Goal: Transaction & Acquisition: Obtain resource

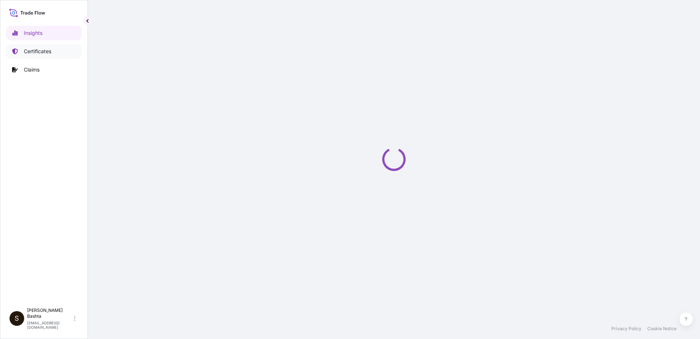
click at [57, 51] on link "Certificates" at bounding box center [43, 51] width 75 height 15
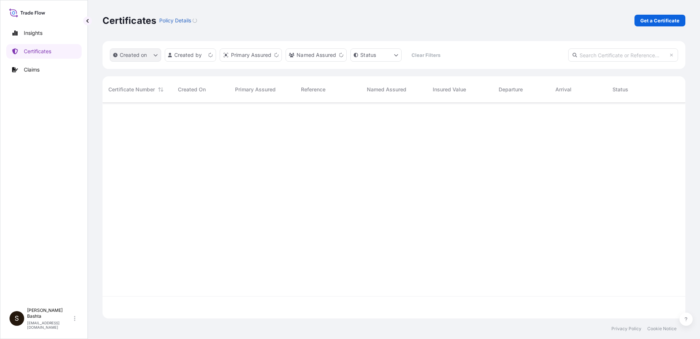
scroll to position [214, 578]
click at [651, 22] on p "Get a Certificate" at bounding box center [660, 20] width 39 height 7
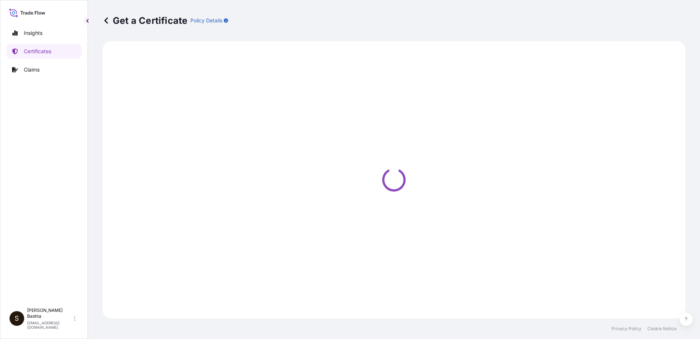
select select "Barge"
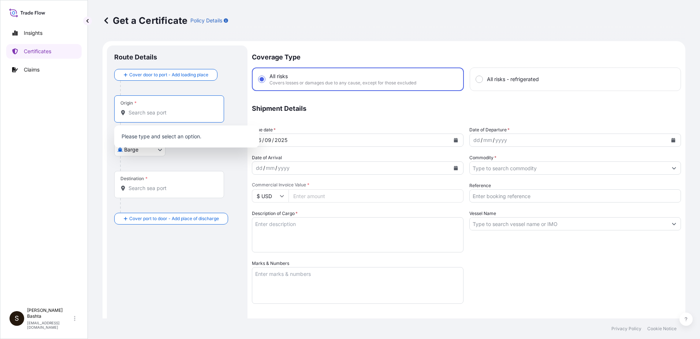
click at [144, 111] on input "Origin *" at bounding box center [172, 112] width 86 height 7
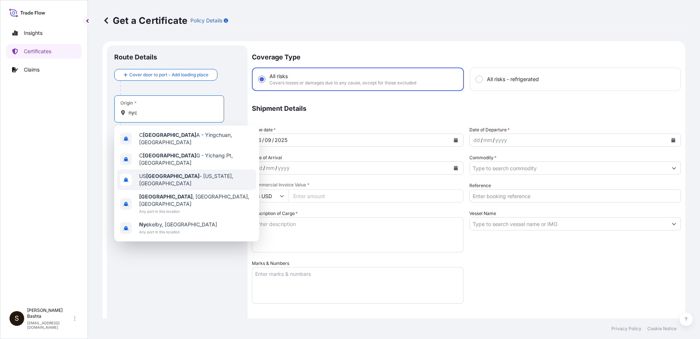
click at [162, 172] on span "US [GEOGRAPHIC_DATA] - [US_STATE], [GEOGRAPHIC_DATA]" at bounding box center [196, 179] width 114 height 15
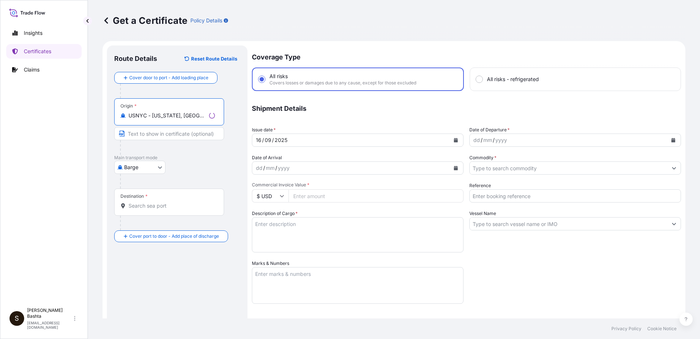
type input "USNYC - [US_STATE], [GEOGRAPHIC_DATA]"
click at [158, 164] on body "0 options available. 5 options available. Insights Certificates Claims S [PERSO…" at bounding box center [350, 169] width 700 height 339
click at [138, 188] on div "Air" at bounding box center [140, 186] width 47 height 13
select select "Air"
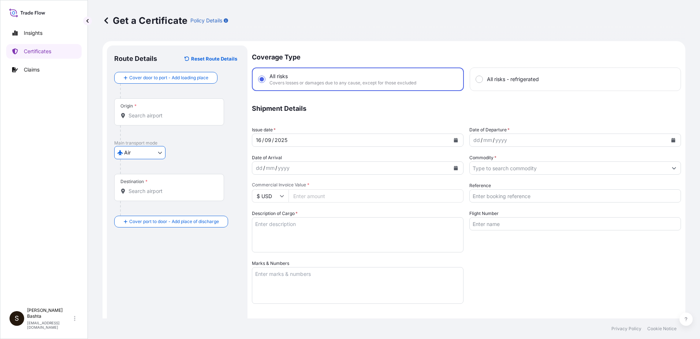
click at [137, 192] on input "Destination *" at bounding box center [172, 190] width 86 height 7
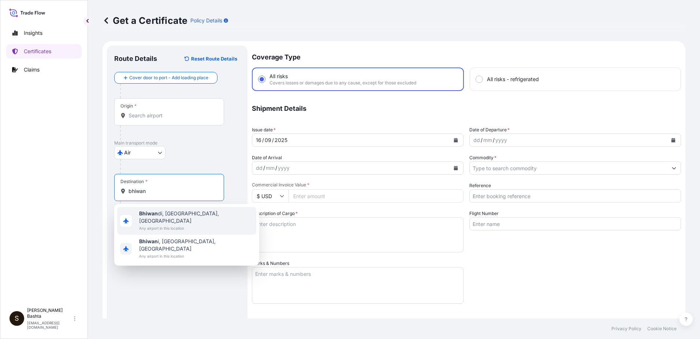
click at [153, 215] on b "Bhiwan" at bounding box center [148, 213] width 19 height 6
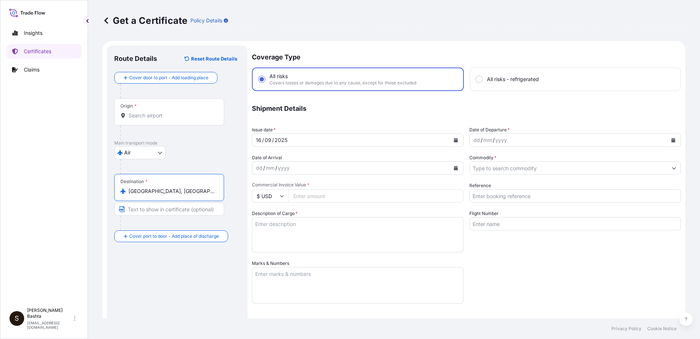
type input "[GEOGRAPHIC_DATA], [GEOGRAPHIC_DATA], [GEOGRAPHIC_DATA]"
click at [473, 140] on div "dd" at bounding box center [477, 140] width 8 height 9
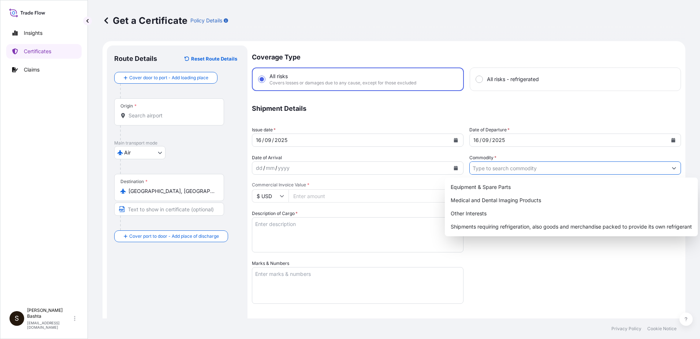
click at [488, 165] on input "Commodity *" at bounding box center [569, 167] width 198 height 13
click at [668, 167] on button "Show suggestions" at bounding box center [674, 167] width 13 height 13
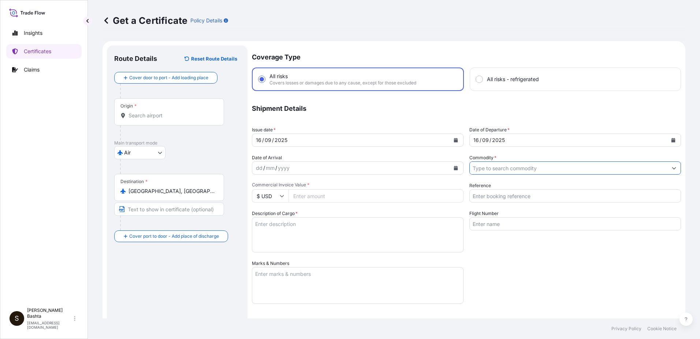
click at [672, 169] on icon "Show suggestions" at bounding box center [674, 168] width 4 height 4
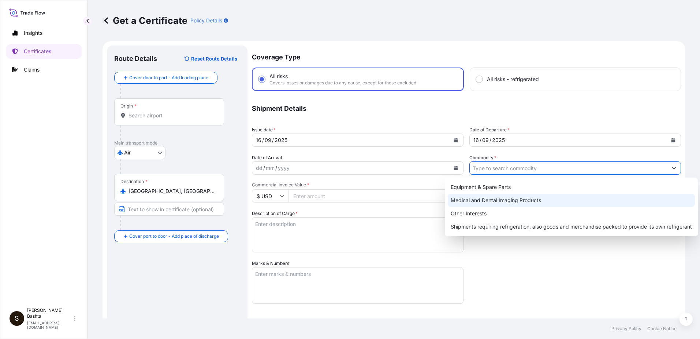
click at [525, 199] on div "Medical and Dental Imaging Products" at bounding box center [571, 199] width 247 height 13
type input "Medical and Dental Imaging Products"
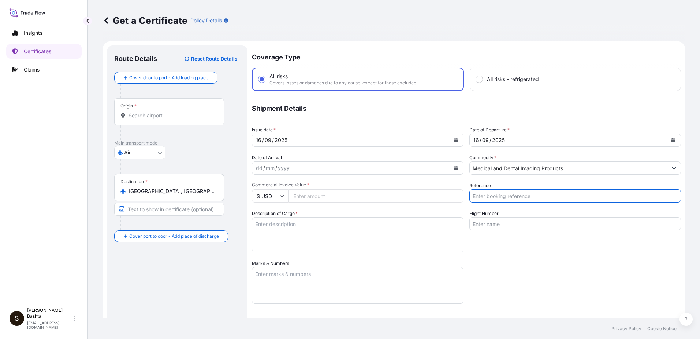
click at [495, 194] on input "Reference" at bounding box center [576, 195] width 212 height 13
type input "21244323"
click at [314, 196] on input "Commercial Invoice Value *" at bounding box center [376, 195] width 175 height 13
type input "66158.65"
click at [279, 225] on textarea "Description of Cargo *" at bounding box center [358, 234] width 212 height 35
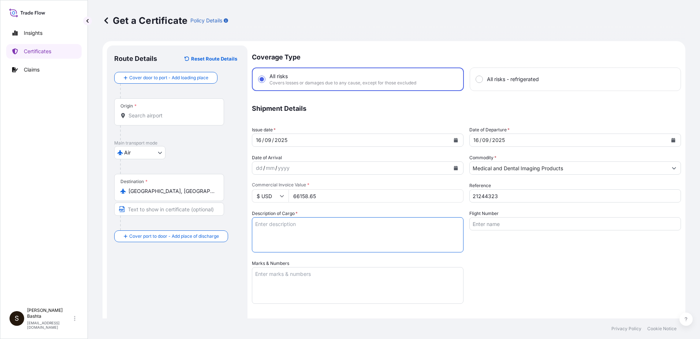
drag, startPoint x: 272, startPoint y: 235, endPoint x: 263, endPoint y: 225, distance: 13.5
click at [262, 225] on textarea "Description of Cargo *" at bounding box center [358, 234] width 212 height 35
click at [265, 223] on textarea "Description of Cargo *" at bounding box center [358, 234] width 212 height 35
type textarea "MEDICAL AND DENTAL IMAGING PRODUTS"
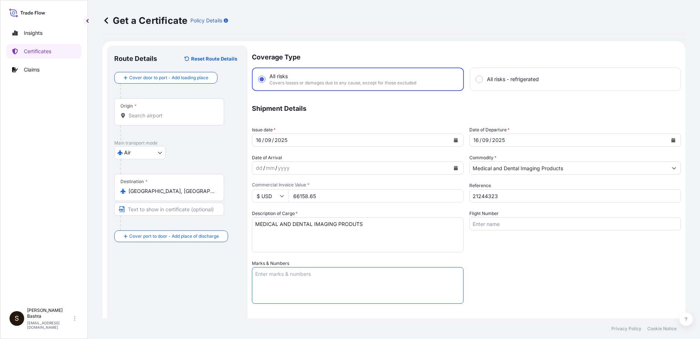
click at [269, 276] on textarea "Marks & Numbers" at bounding box center [358, 285] width 212 height 37
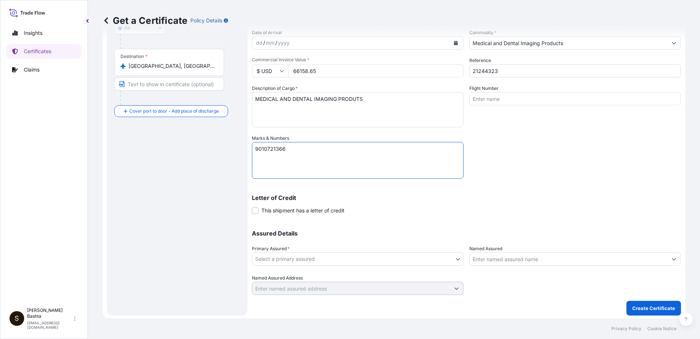
scroll to position [126, 0]
type textarea "9010721366"
click at [654, 307] on p "Create Certificate" at bounding box center [654, 306] width 43 height 7
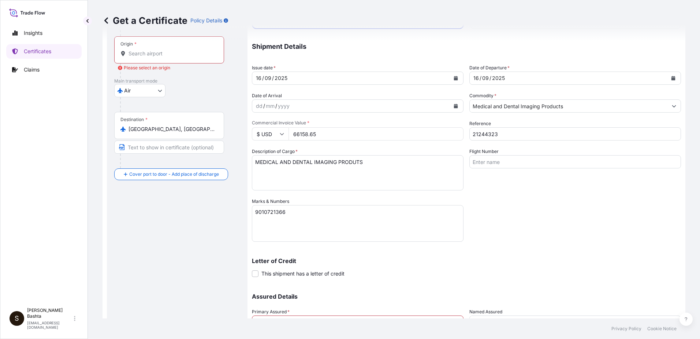
scroll to position [0, 0]
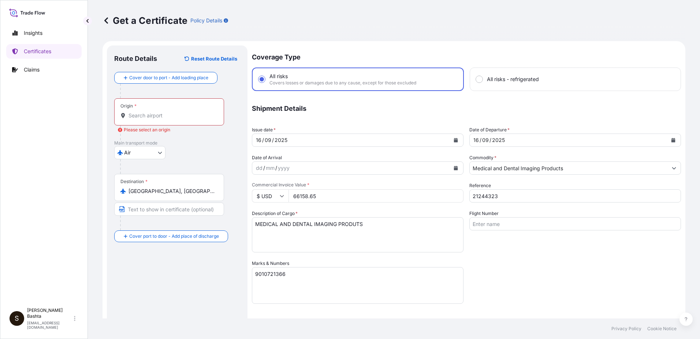
click at [147, 114] on input "Origin * Please select an origin" at bounding box center [172, 115] width 86 height 7
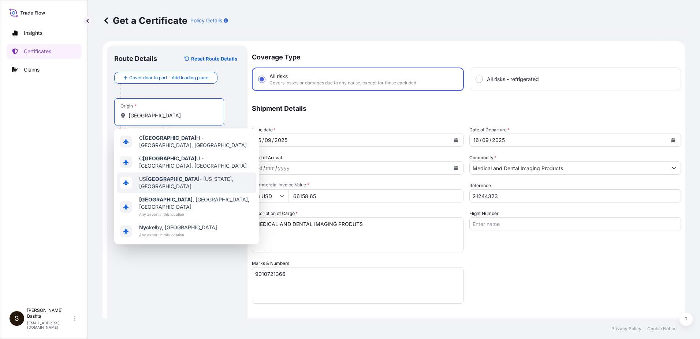
click at [173, 177] on span "US [GEOGRAPHIC_DATA] - [US_STATE], [GEOGRAPHIC_DATA]" at bounding box center [196, 182] width 114 height 15
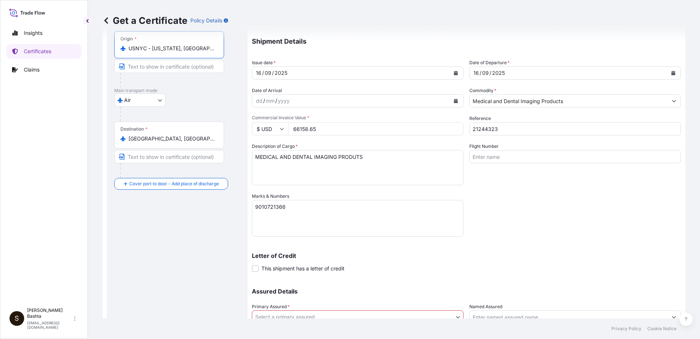
scroll to position [134, 0]
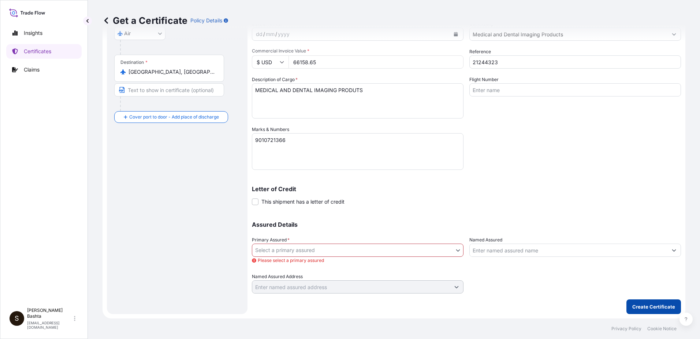
type input "USNYC - [US_STATE], [GEOGRAPHIC_DATA]"
click at [647, 307] on p "Create Certificate" at bounding box center [654, 306] width 43 height 7
click at [455, 249] on body "5 options available. Insights Certificates Claims S [PERSON_NAME] [PERSON_NAME]…" at bounding box center [350, 169] width 700 height 339
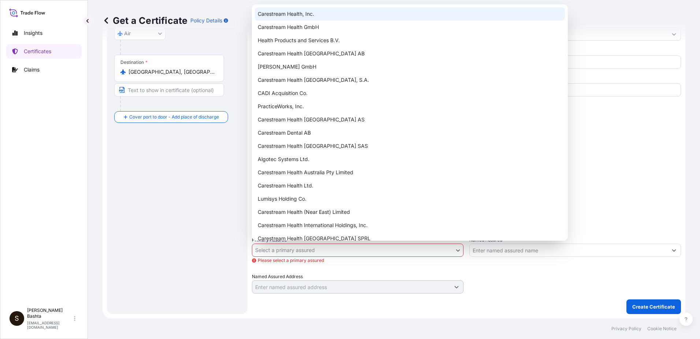
click at [302, 16] on div "Carestream Health, Inc." at bounding box center [410, 13] width 310 height 13
select select "32008"
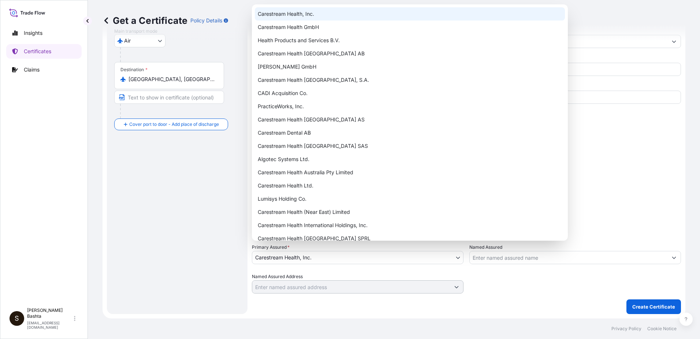
scroll to position [126, 0]
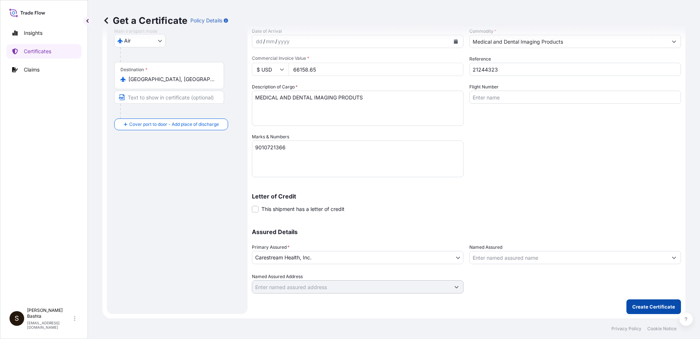
click at [659, 306] on p "Create Certificate" at bounding box center [654, 306] width 43 height 7
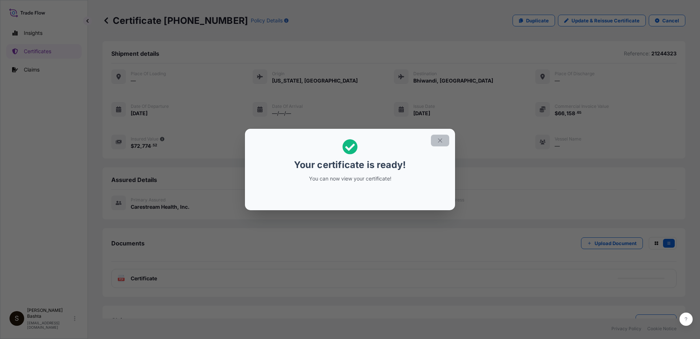
click at [441, 139] on icon "button" at bounding box center [440, 140] width 7 height 7
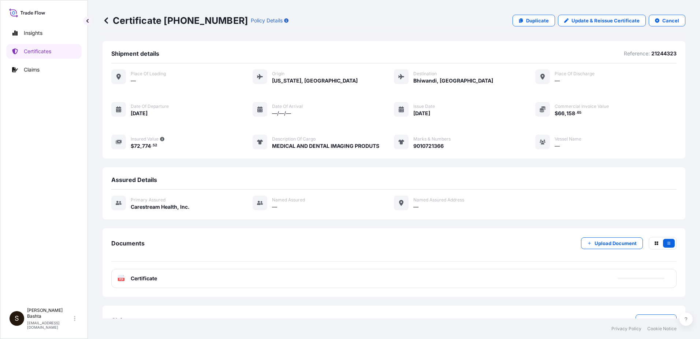
click at [123, 280] on text "PDF" at bounding box center [121, 279] width 5 height 3
click at [122, 280] on text "PDF" at bounding box center [121, 279] width 5 height 3
click at [122, 279] on text "PDF" at bounding box center [121, 279] width 5 height 3
click at [122, 278] on text "PDF" at bounding box center [121, 279] width 5 height 3
click at [121, 278] on text "PDF" at bounding box center [121, 279] width 5 height 3
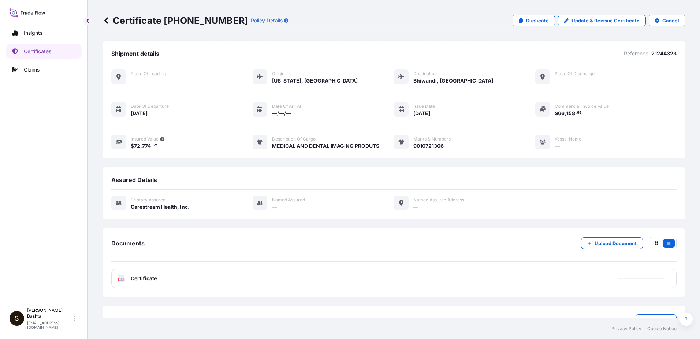
click at [121, 278] on text "PDF" at bounding box center [121, 279] width 5 height 3
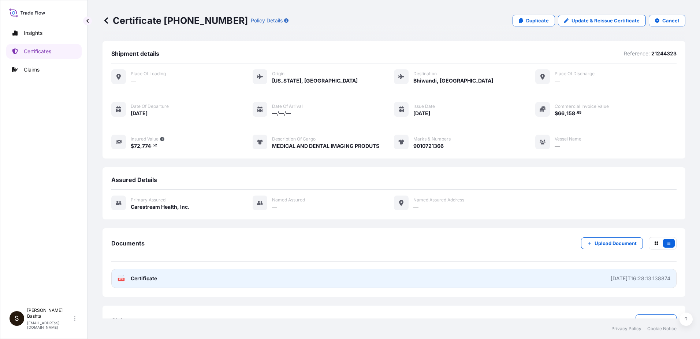
click at [121, 278] on text "PDF" at bounding box center [121, 279] width 5 height 3
